Goal: Navigation & Orientation: Find specific page/section

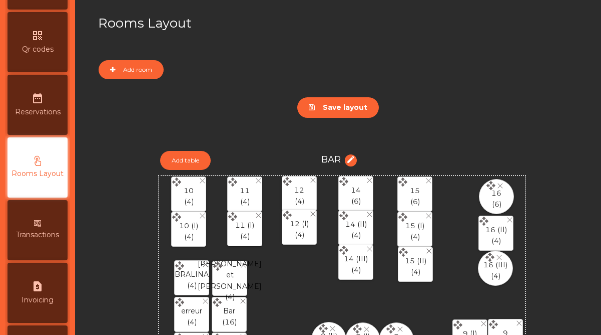
scroll to position [516, 0]
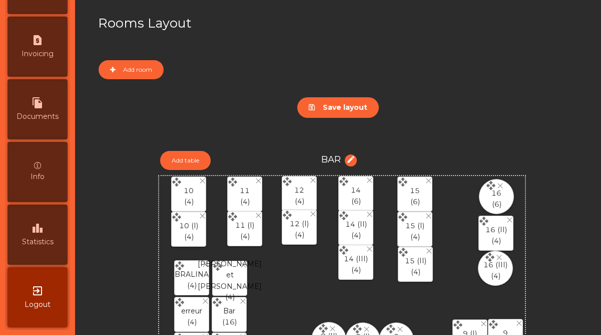
click at [38, 242] on span "Statistics" at bounding box center [38, 241] width 32 height 11
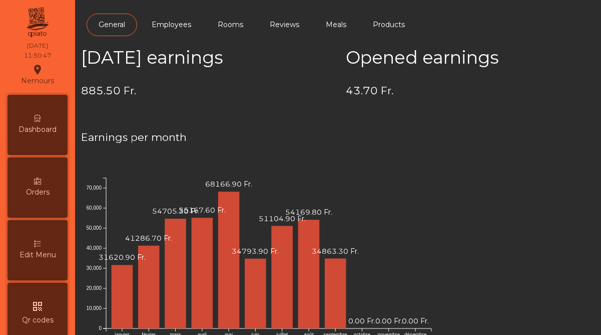
click at [53, 137] on div "Dashboard" at bounding box center [38, 125] width 60 height 60
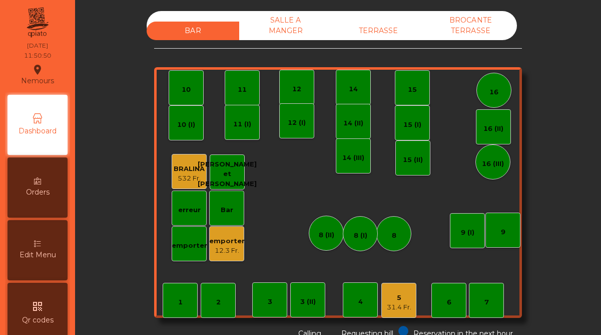
click at [234, 236] on div "emporter" at bounding box center [227, 241] width 36 height 10
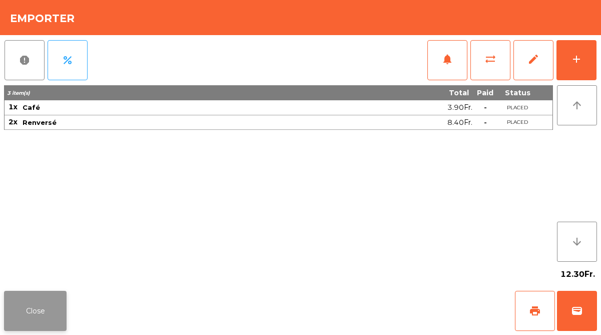
click at [44, 306] on button "Close" at bounding box center [35, 310] width 63 height 40
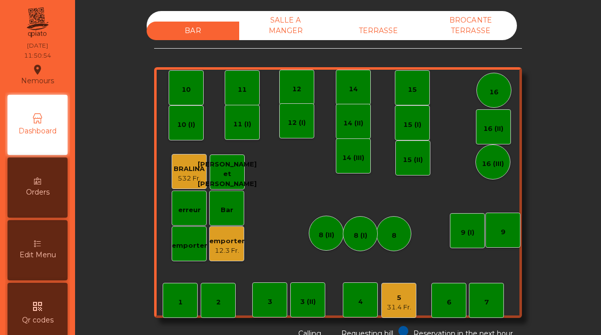
click at [388, 298] on div "5" at bounding box center [399, 297] width 25 height 10
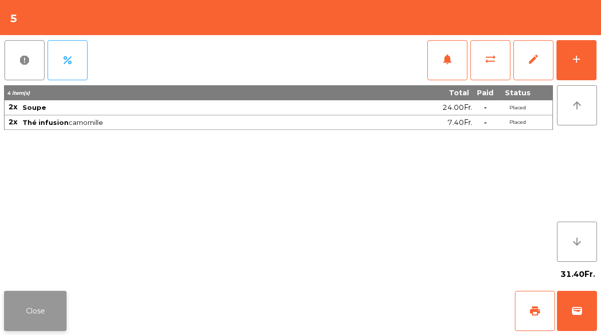
click at [28, 298] on button "Close" at bounding box center [35, 310] width 63 height 40
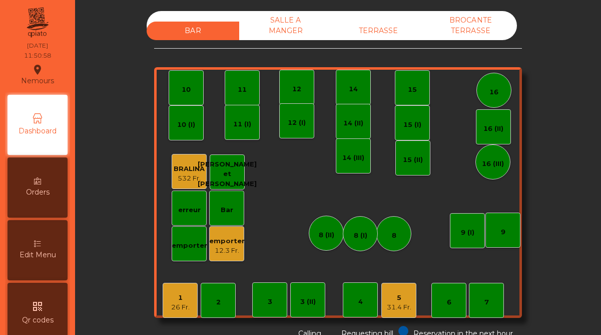
click at [181, 299] on div "1" at bounding box center [180, 297] width 19 height 10
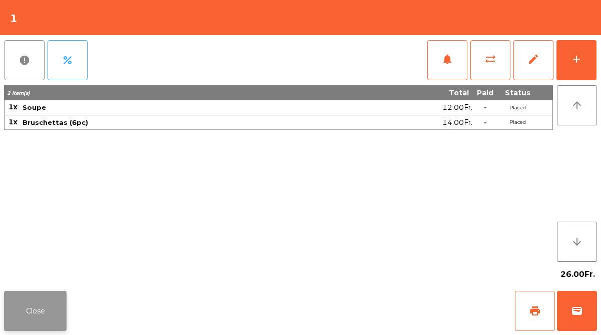
click at [33, 304] on button "Close" at bounding box center [35, 310] width 63 height 40
